Goal: Find specific page/section

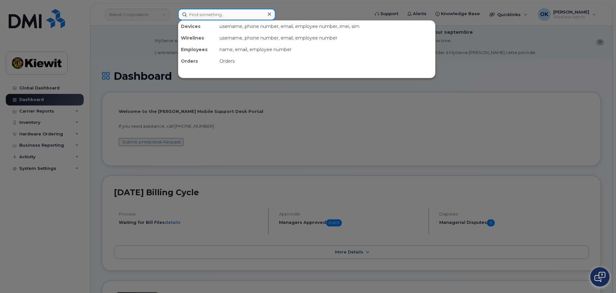
click at [216, 14] on input at bounding box center [226, 15] width 97 height 12
paste input "00542919"
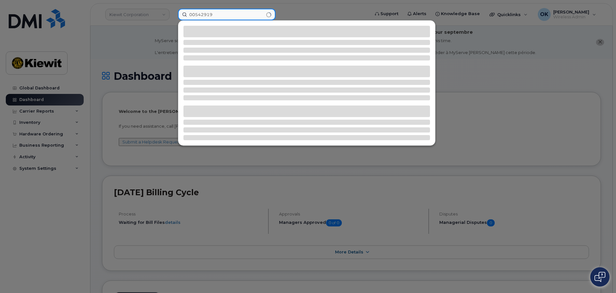
click at [195, 16] on input "00542919" at bounding box center [226, 15] width 97 height 12
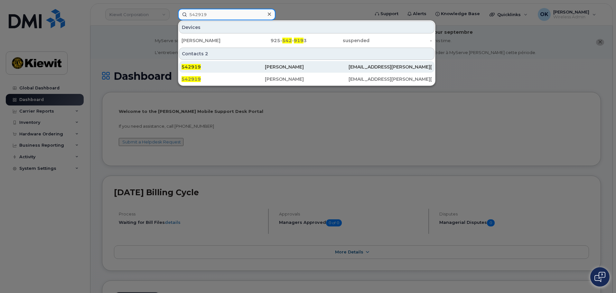
type input "542919"
click at [254, 71] on div "542919" at bounding box center [222, 67] width 83 height 12
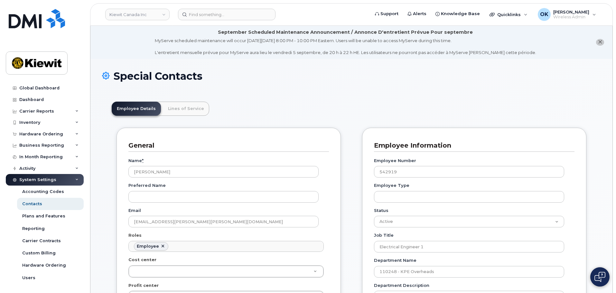
scroll to position [19, 0]
click at [192, 112] on link "Lines of Service" at bounding box center [186, 109] width 46 height 14
